Goal: Find specific page/section: Find specific page/section

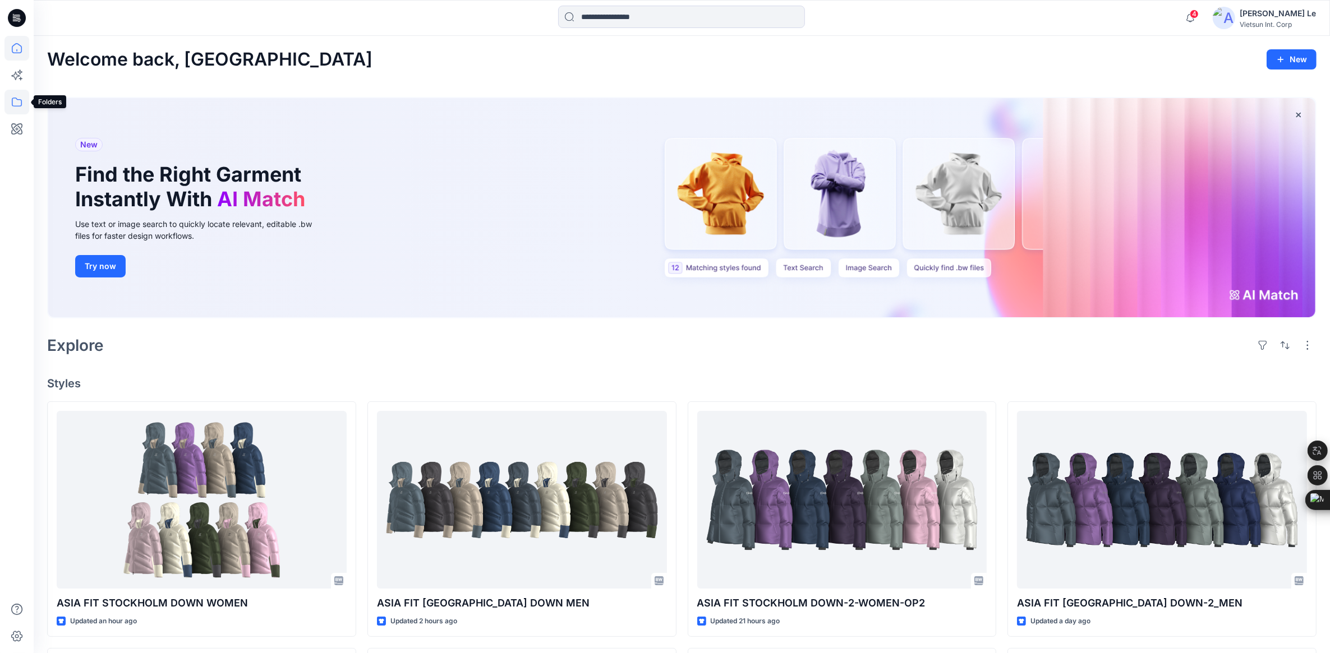
click at [17, 104] on icon at bounding box center [16, 102] width 25 height 25
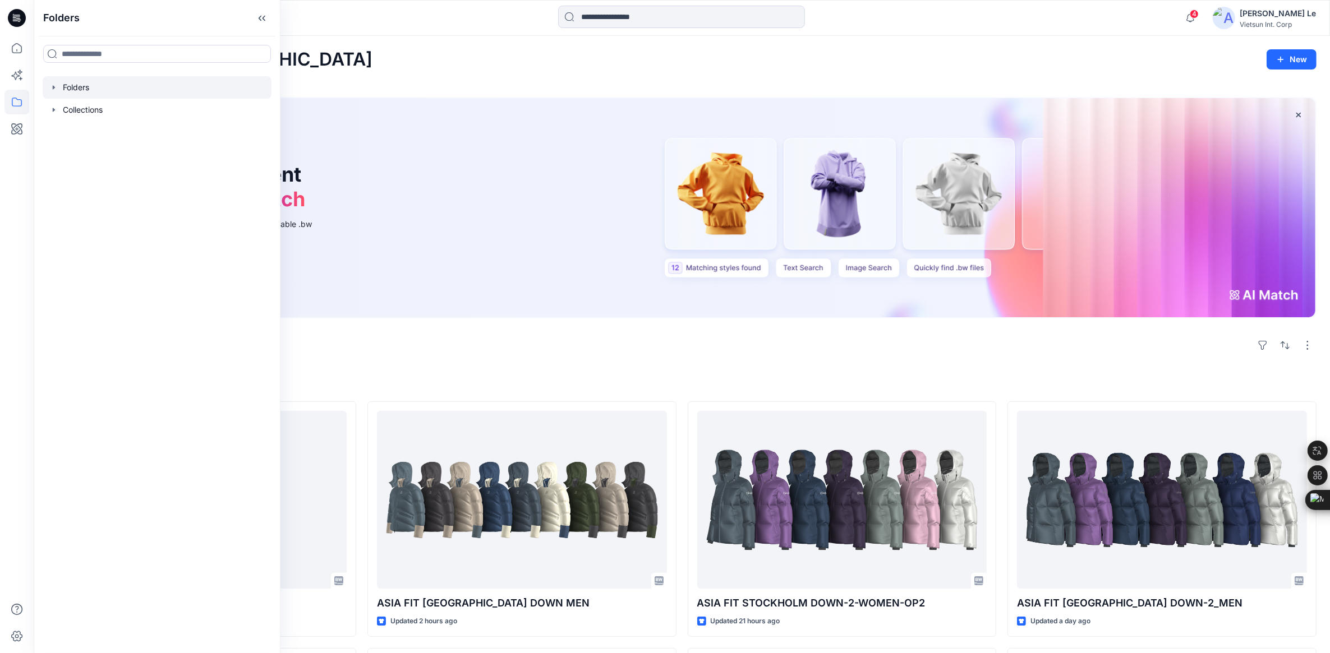
click at [80, 88] on div at bounding box center [157, 87] width 229 height 22
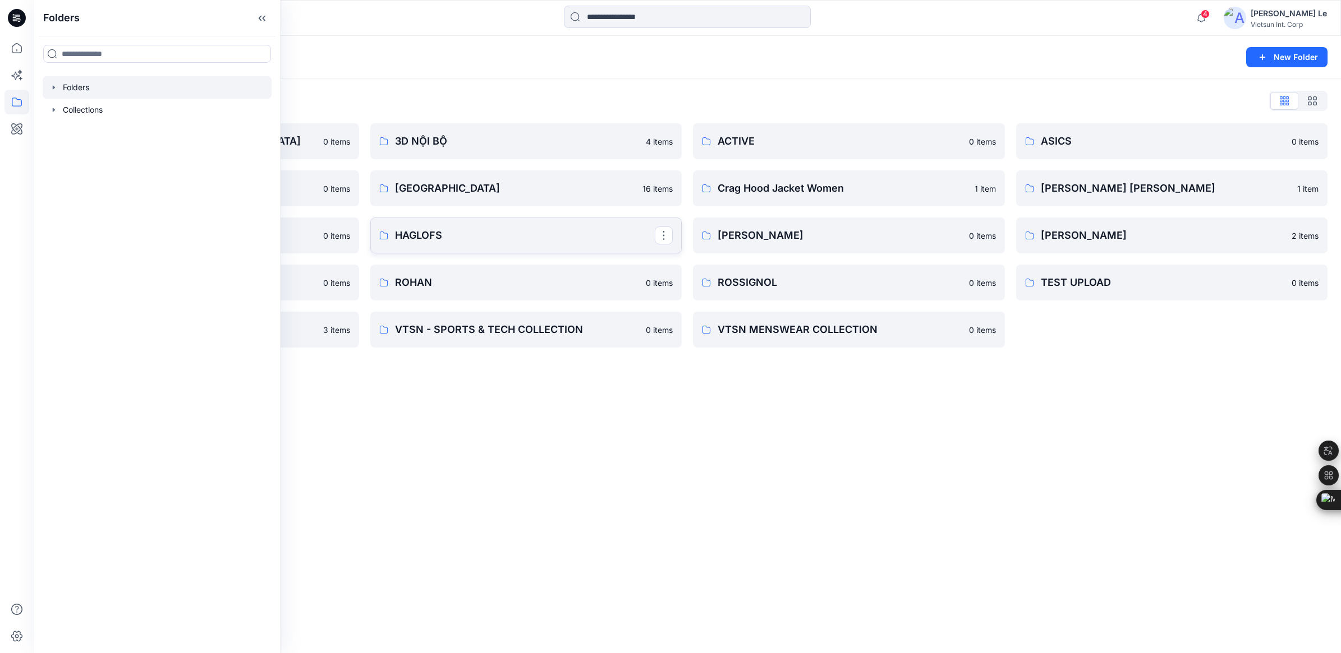
click at [454, 233] on p "HAGLOFS" at bounding box center [525, 236] width 260 height 16
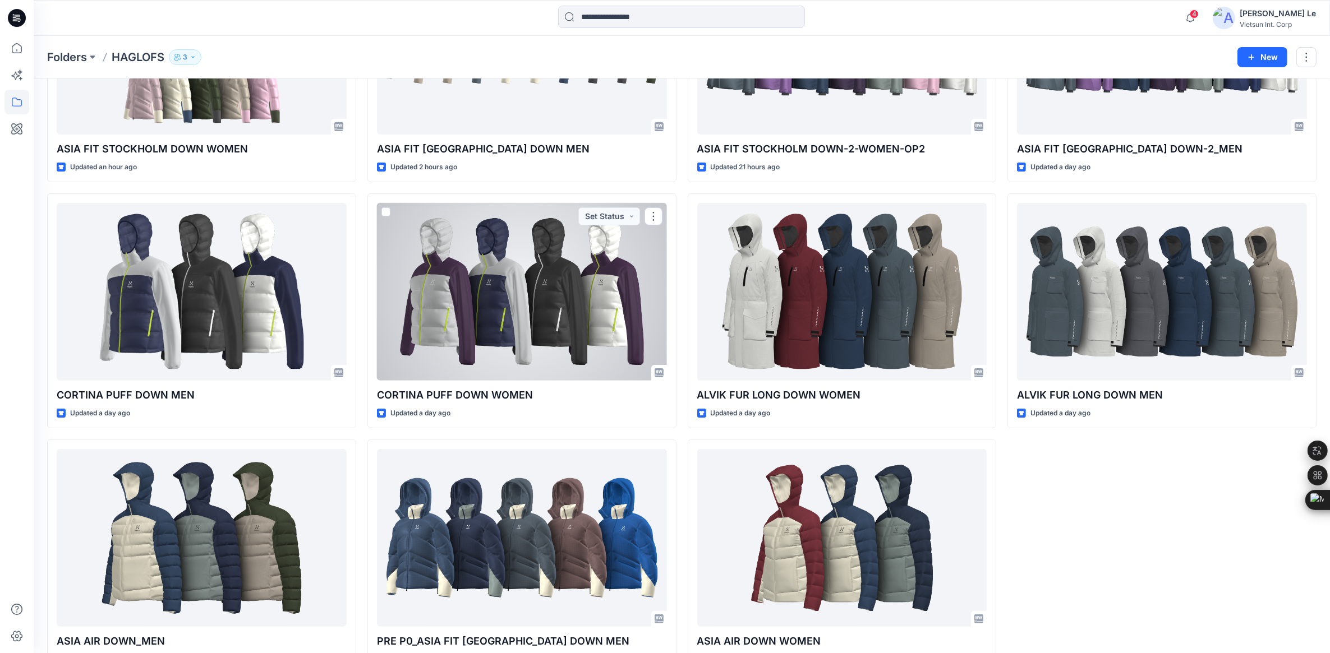
scroll to position [214, 0]
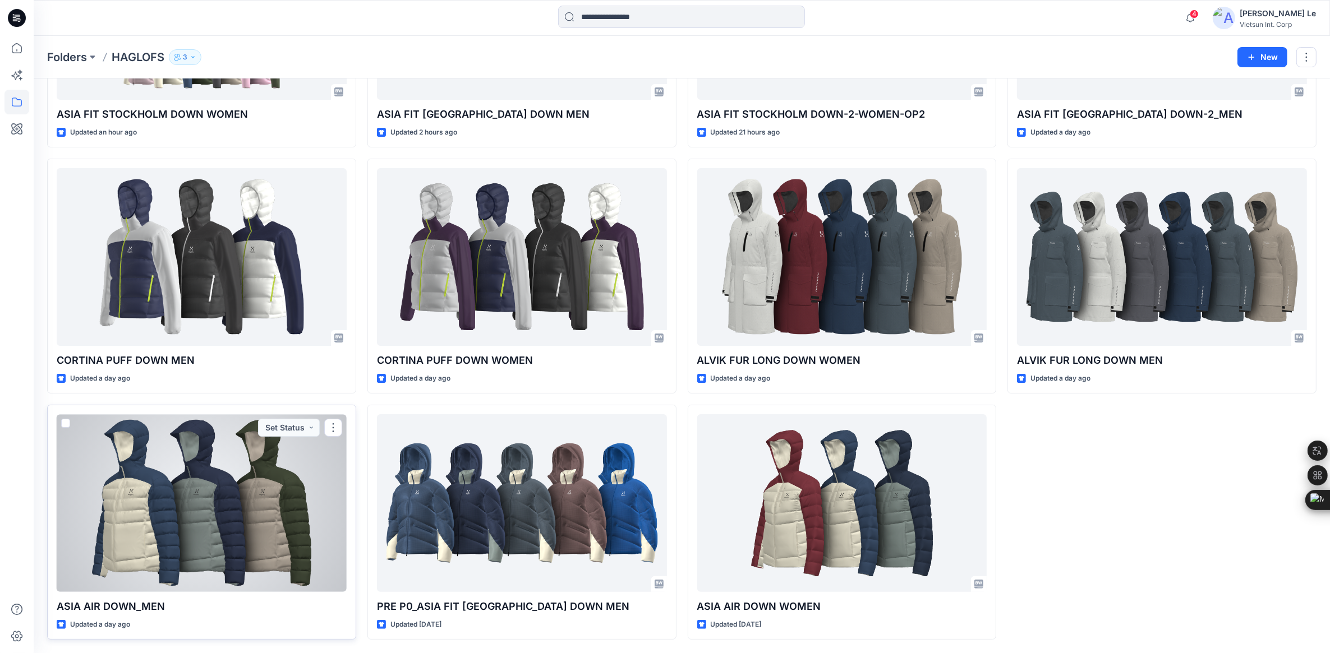
click at [242, 516] on div at bounding box center [202, 503] width 290 height 178
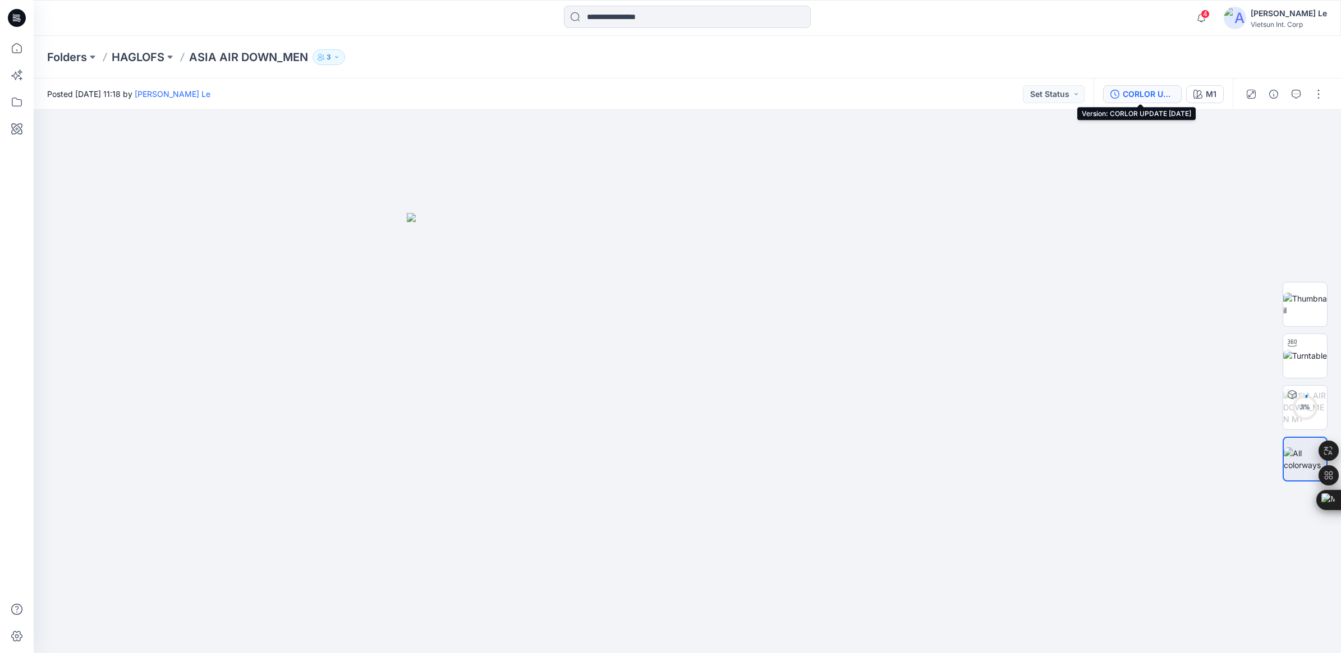
click at [1161, 98] on div "CORLOR UPDATE [DATE]" at bounding box center [1148, 94] width 52 height 12
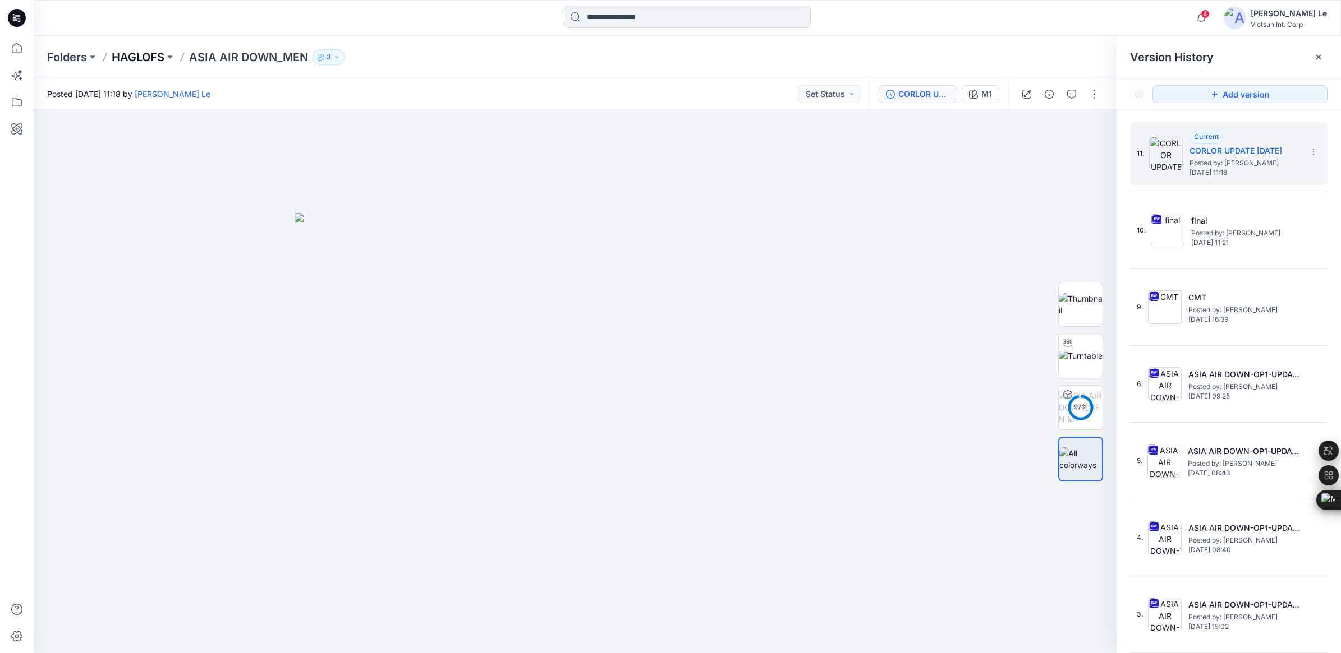
click at [144, 54] on p "HAGLOFS" at bounding box center [138, 57] width 53 height 16
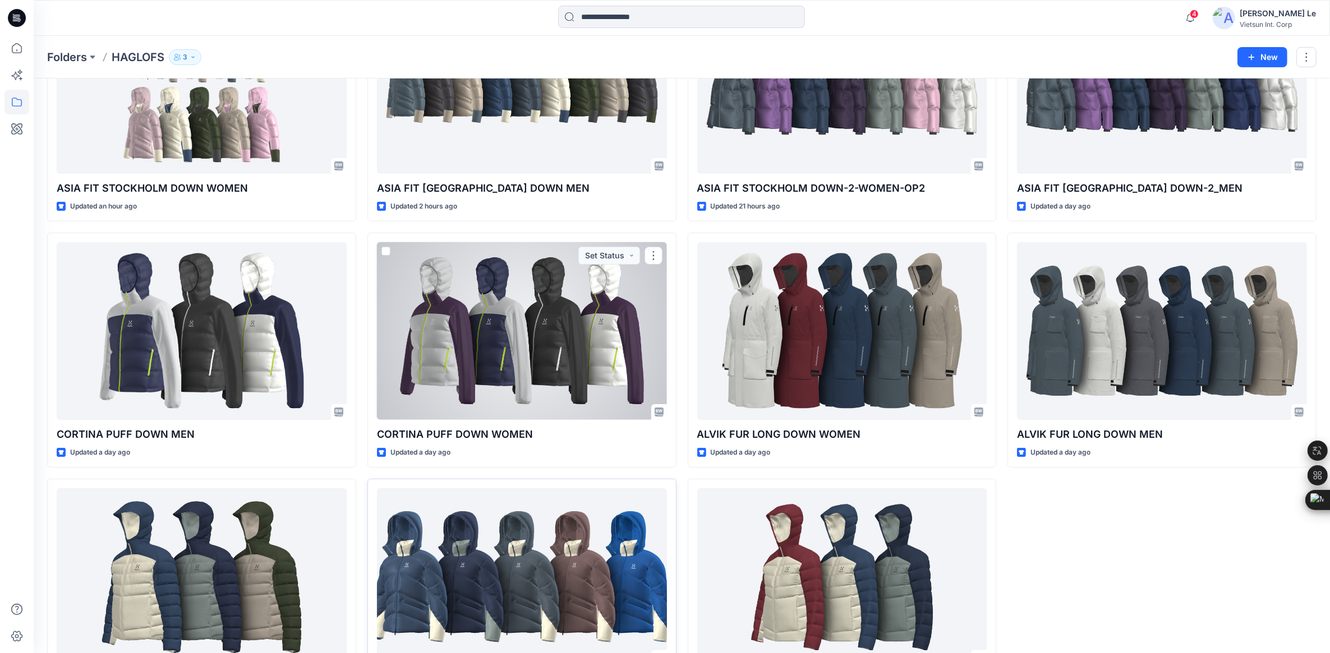
scroll to position [140, 0]
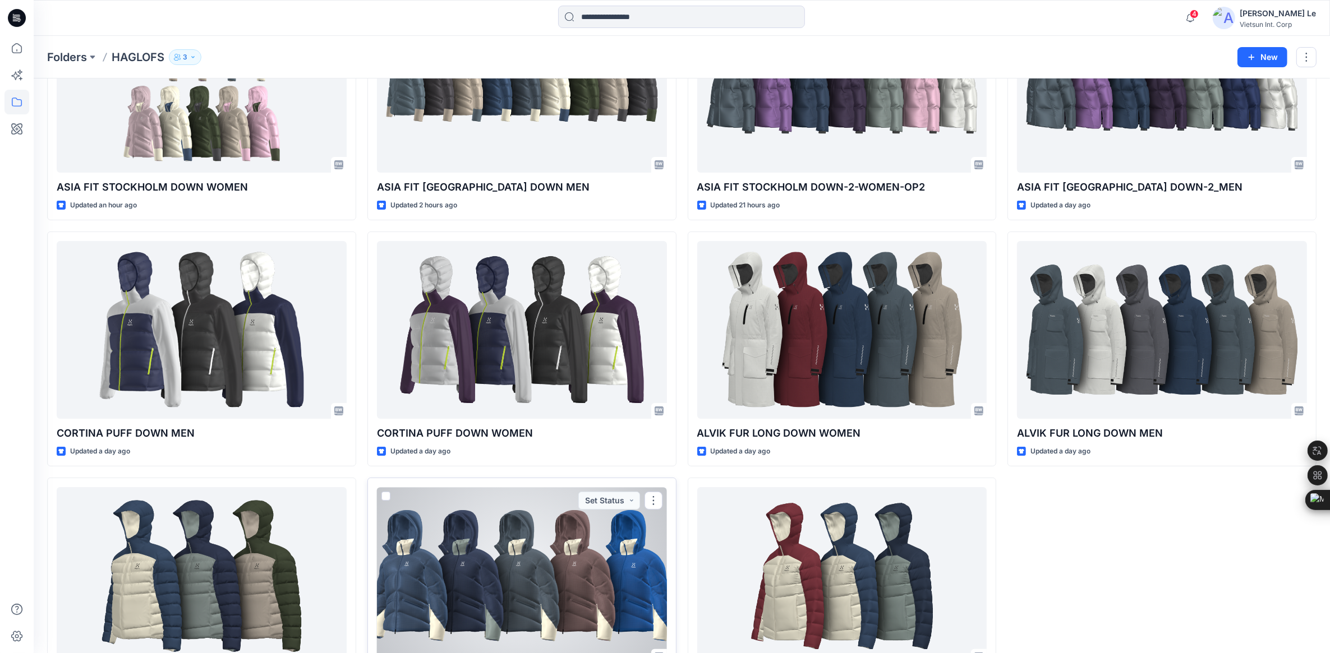
click at [542, 538] on div at bounding box center [522, 576] width 290 height 178
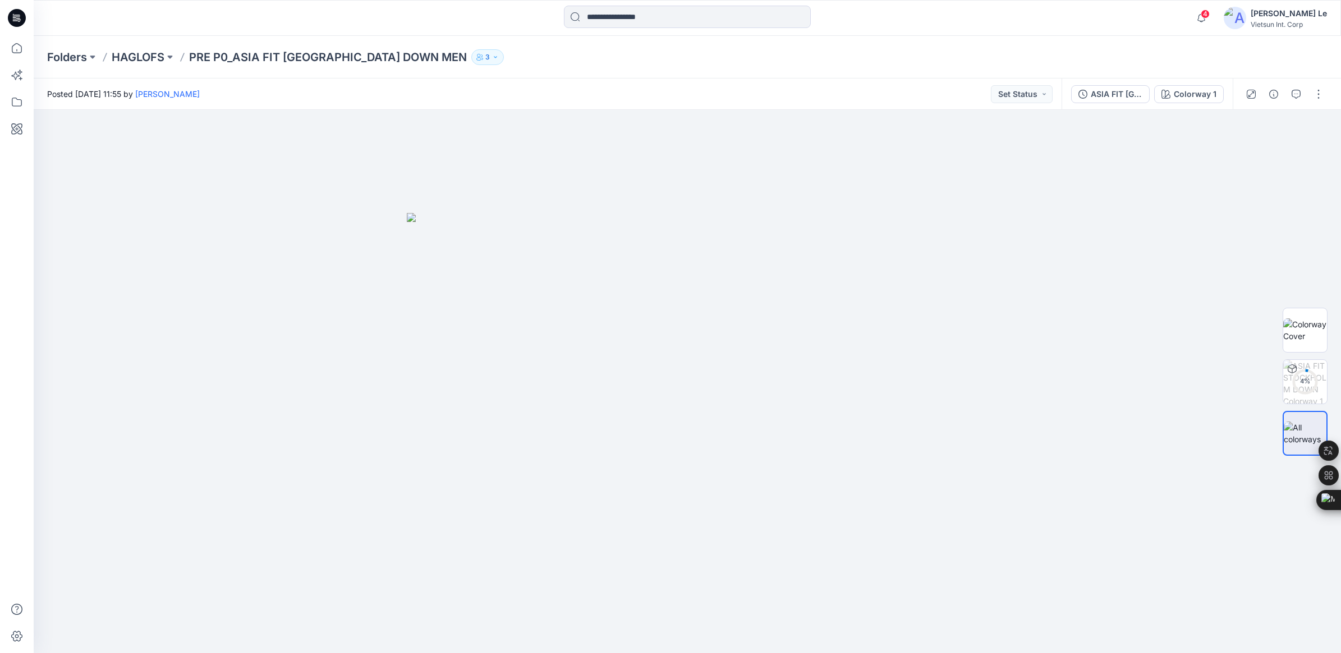
click at [110, 55] on div "Folders HAGLOFS PRE P0_ASIA FIT [GEOGRAPHIC_DATA] DOWN MEN 3" at bounding box center [643, 57] width 1192 height 16
click at [130, 54] on p "HAGLOFS" at bounding box center [138, 57] width 53 height 16
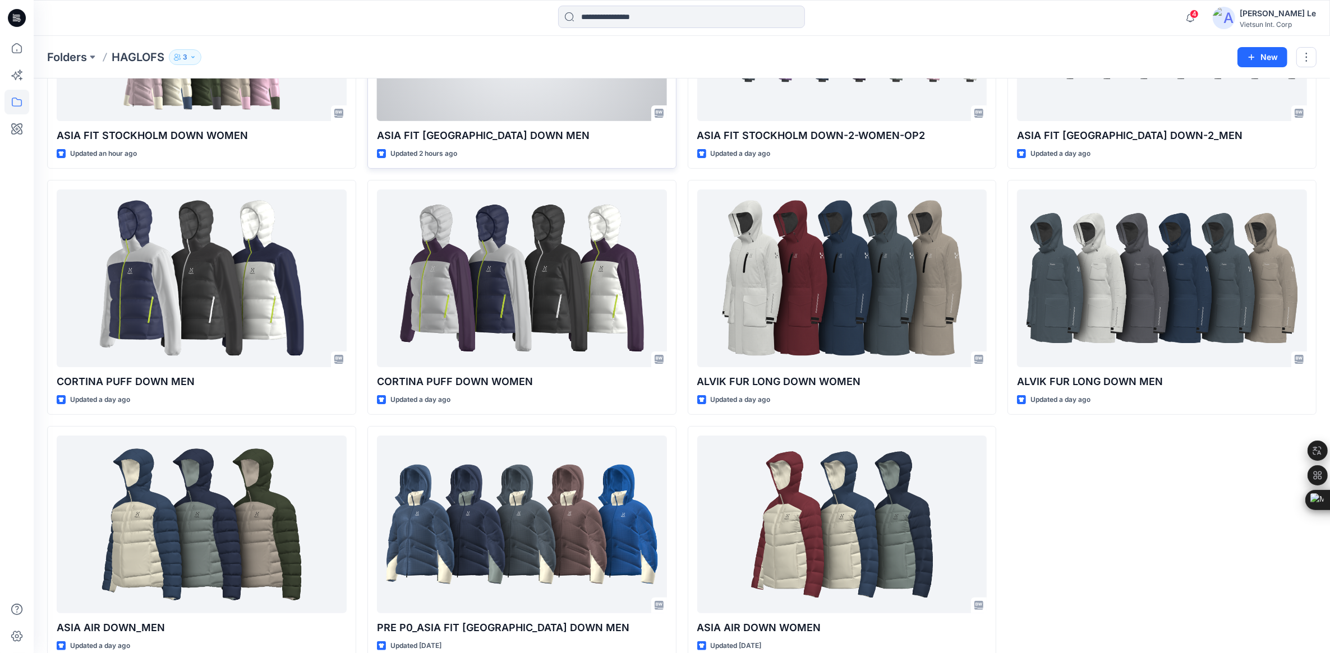
scroll to position [214, 0]
